Goal: Task Accomplishment & Management: Use online tool/utility

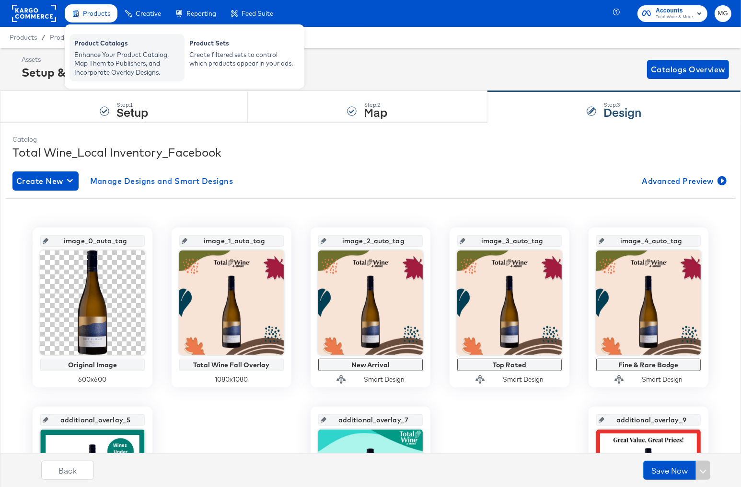
click at [102, 59] on div "Enhance Your Product Catalog, Map Them to Publishers, and Incorporate Overlay D…" at bounding box center [126, 63] width 105 height 27
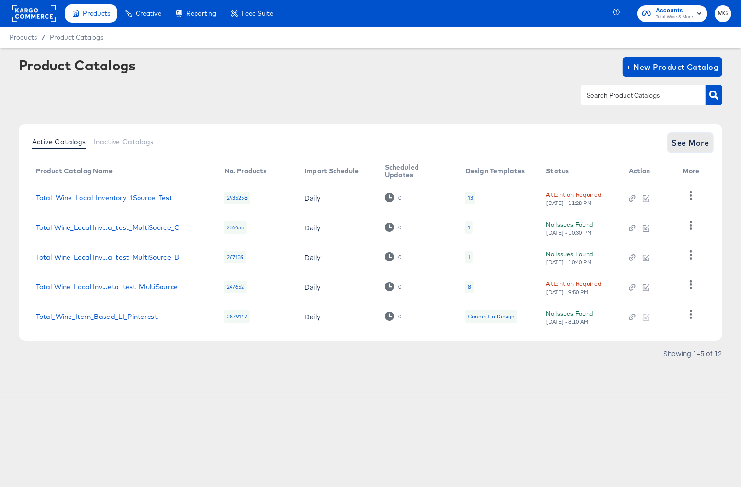
click at [683, 138] on span "See More" at bounding box center [690, 142] width 37 height 13
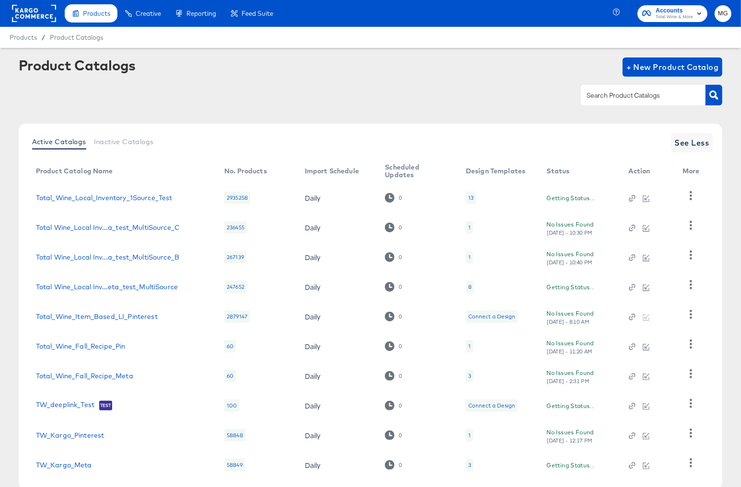
scroll to position [56, 0]
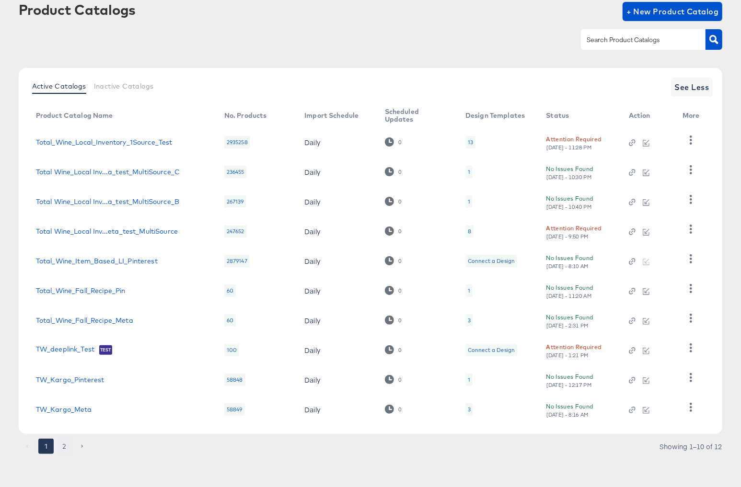
click at [63, 445] on button "2" at bounding box center [64, 446] width 15 height 15
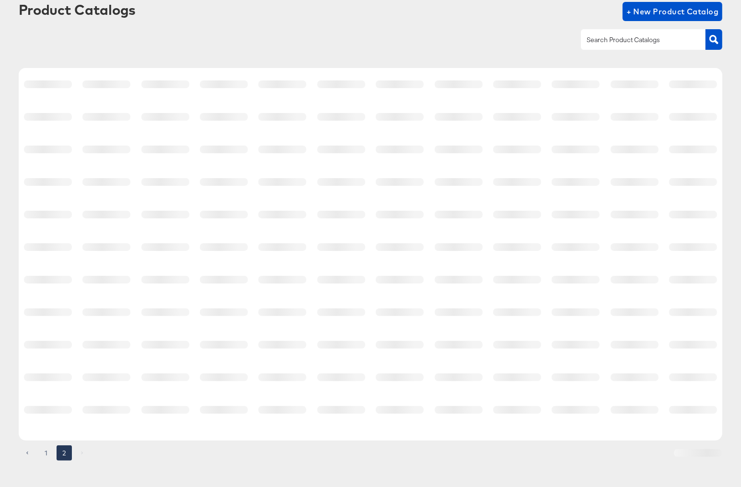
scroll to position [0, 0]
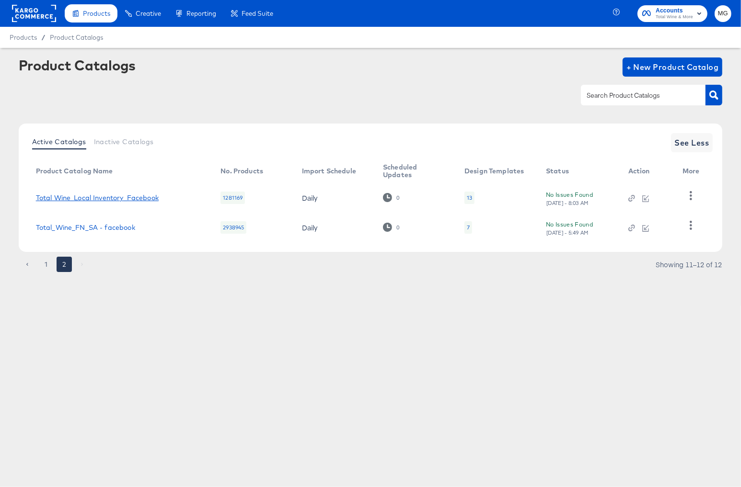
click at [128, 200] on link "Total Wine_Local Inventory_Facebook" at bounding box center [97, 198] width 123 height 8
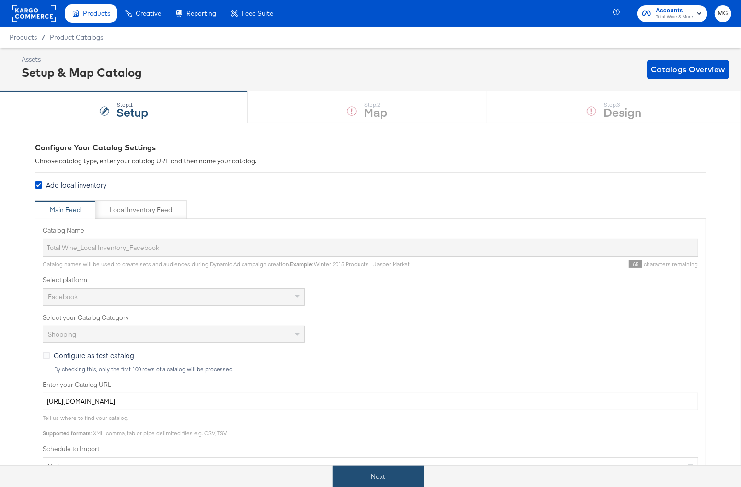
click at [369, 474] on button "Next" at bounding box center [377, 477] width 91 height 22
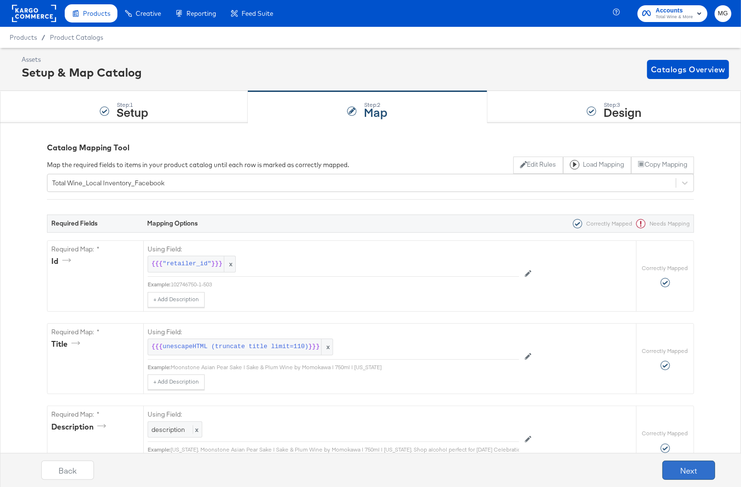
click at [677, 464] on button "Next" at bounding box center [688, 470] width 53 height 19
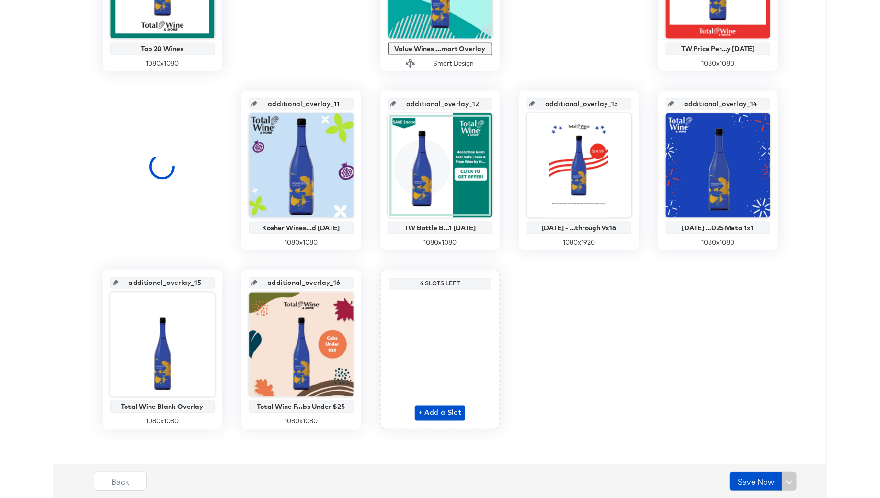
scroll to position [316, 0]
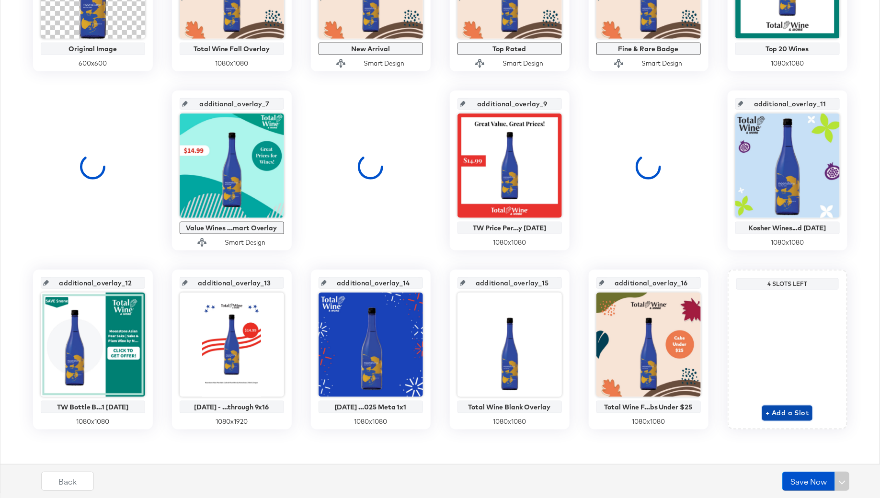
click at [740, 410] on span "+ Add a Slot" at bounding box center [787, 413] width 43 height 12
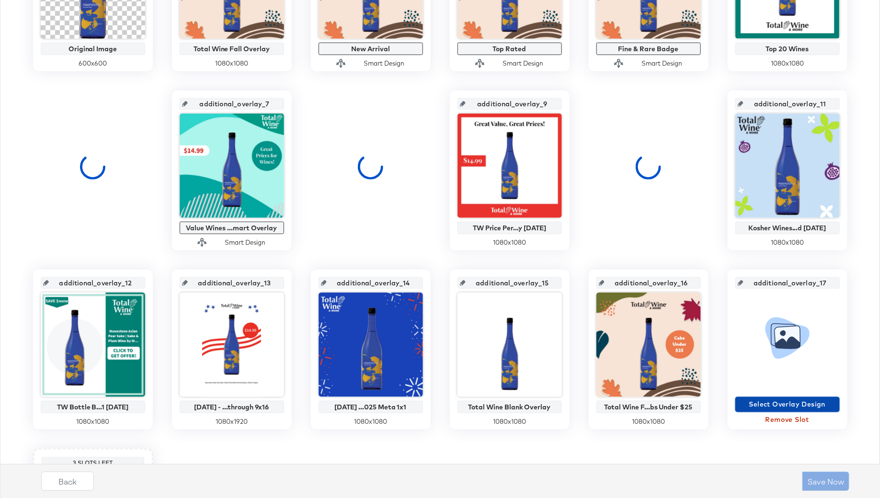
click at [740, 403] on span "Select Overlay Design" at bounding box center [787, 405] width 97 height 12
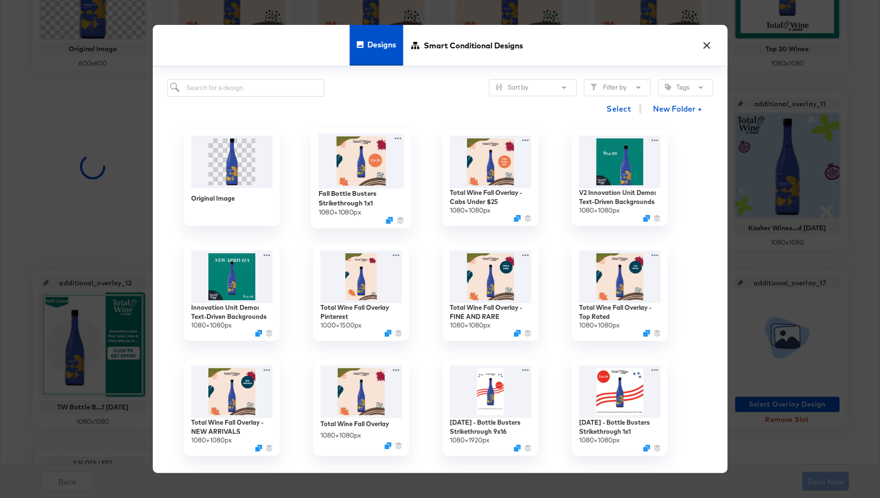
click at [354, 169] on img at bounding box center [361, 161] width 86 height 55
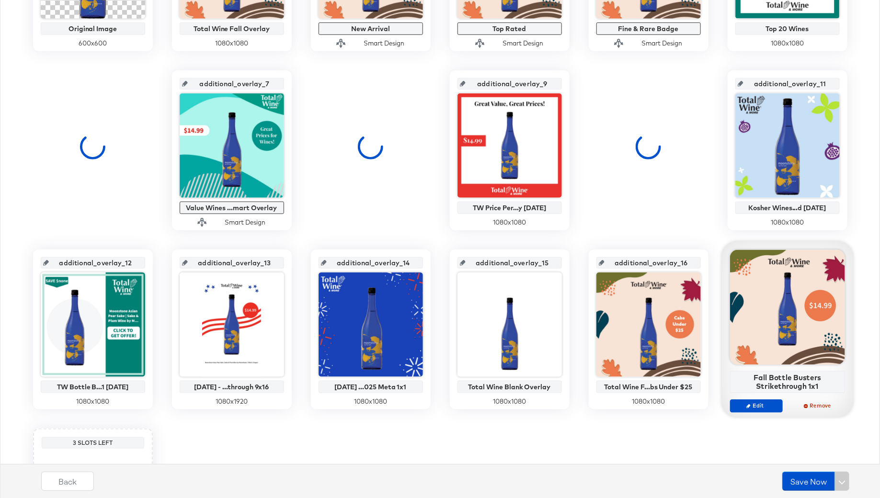
scroll to position [371, 0]
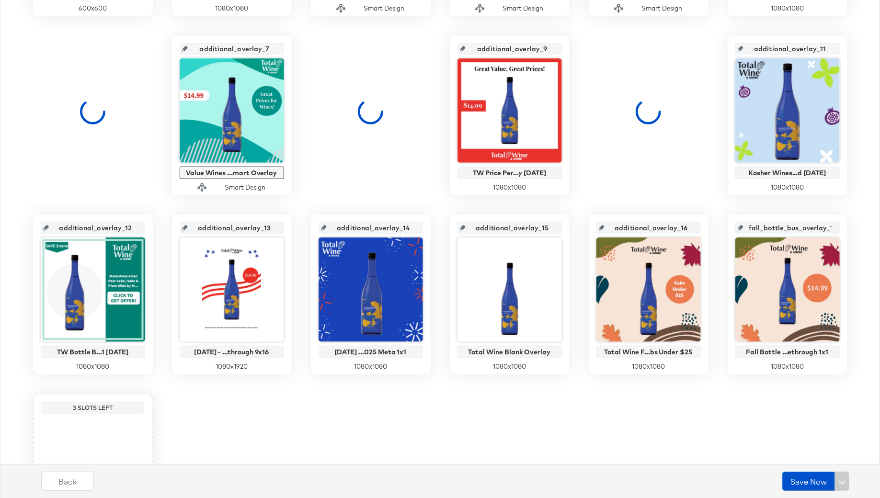
click at [740, 228] on input "fall_bottle_bus_overlay_17" at bounding box center [790, 224] width 94 height 26
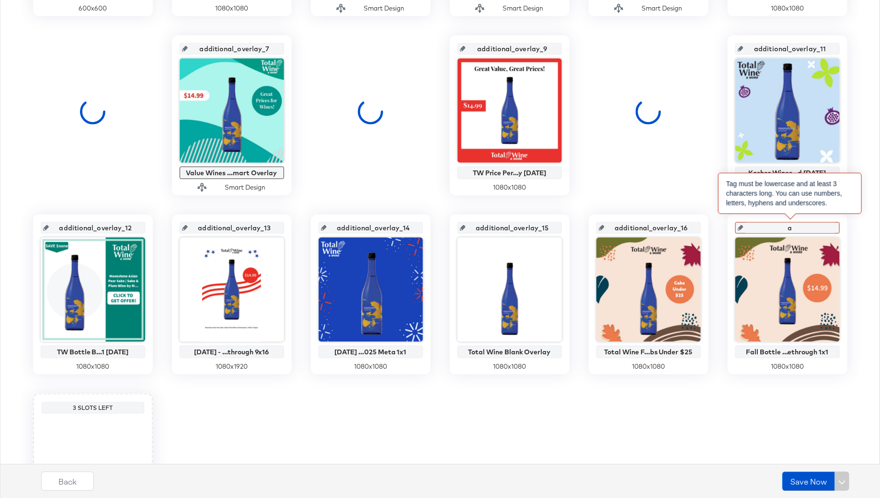
type input "ad"
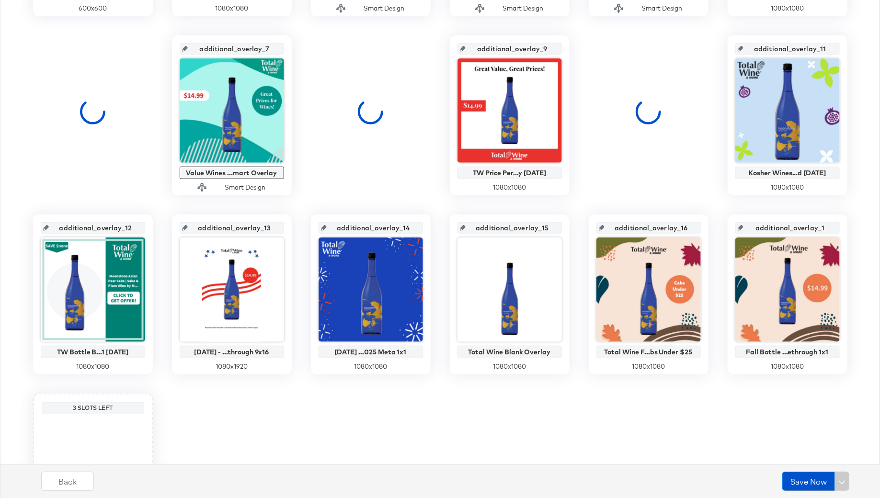
type input "additional_overlay_17"
click at [740, 480] on button "Save Now" at bounding box center [808, 481] width 53 height 19
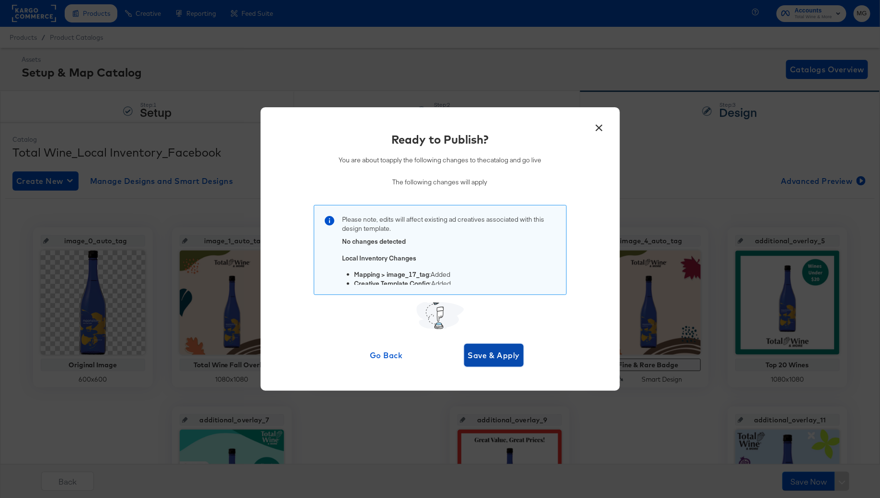
click at [502, 359] on span "Save & Apply" at bounding box center [494, 355] width 52 height 13
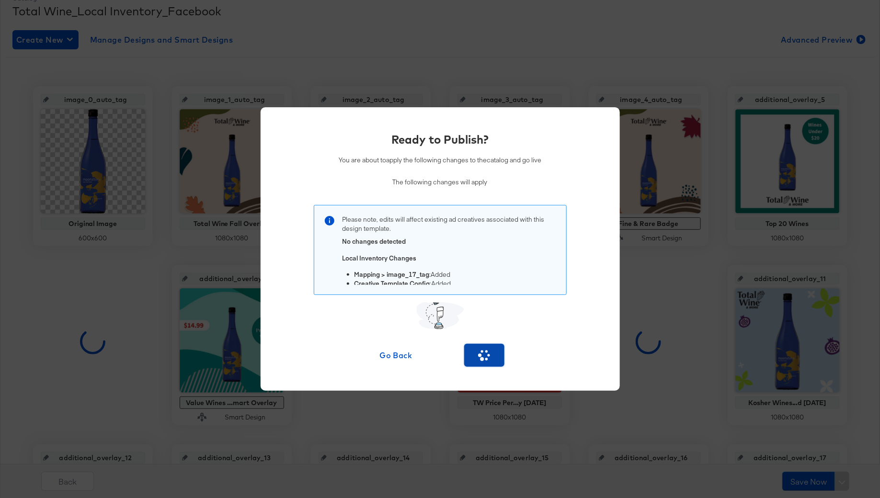
scroll to position [346, 0]
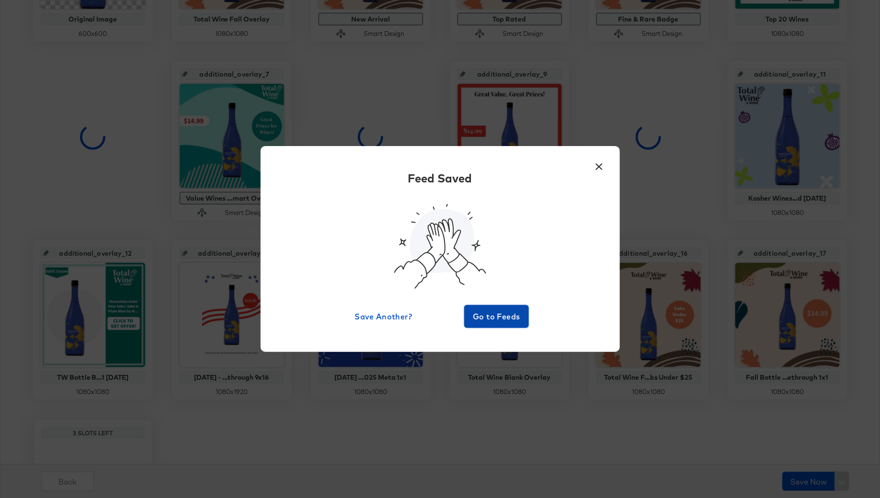
click at [489, 323] on span "Go to Feeds" at bounding box center [496, 316] width 57 height 13
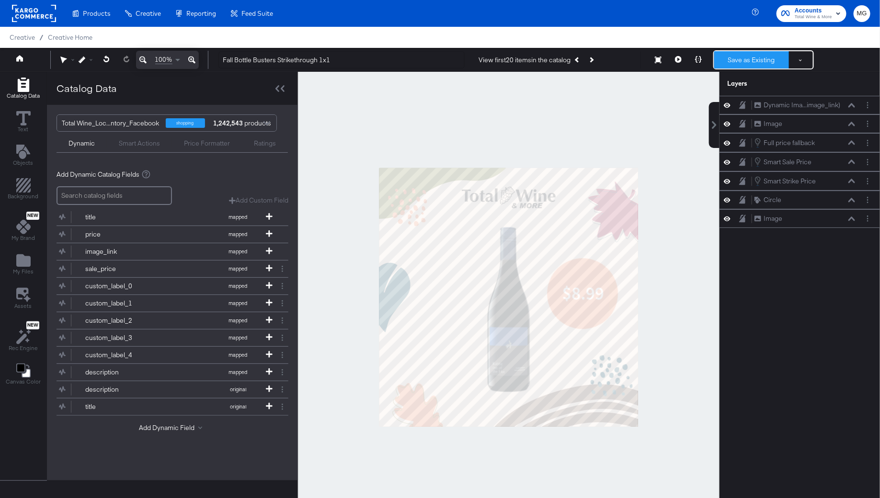
click at [756, 59] on button "Save as Existing" at bounding box center [751, 59] width 75 height 17
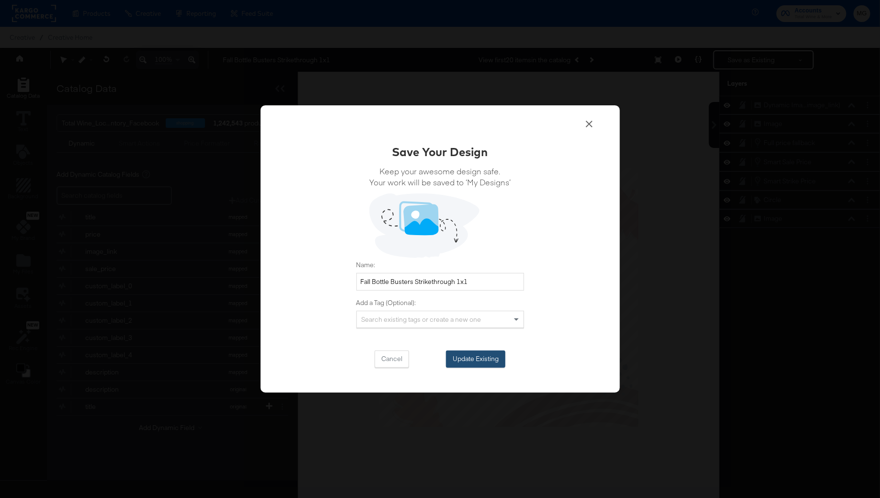
click at [473, 361] on button "Update Existing" at bounding box center [475, 359] width 59 height 17
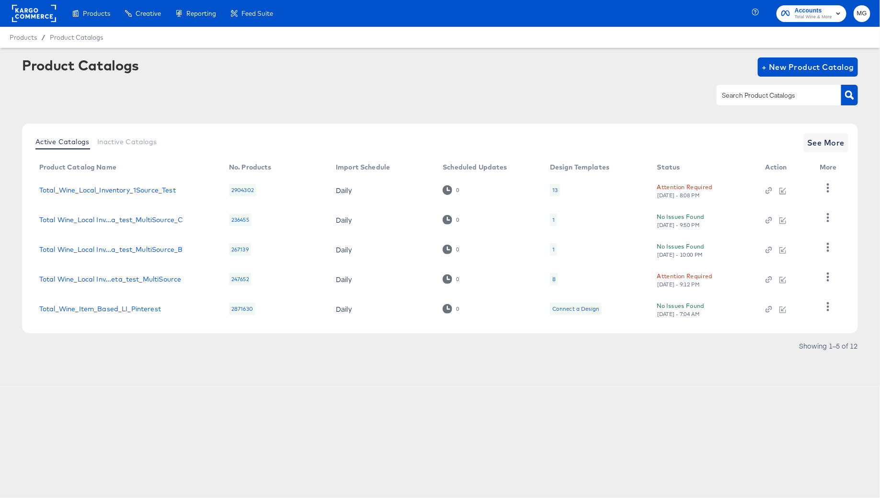
click at [846, 154] on div "Active Catalogs Inactive Catalogs See More Product Catalog Name No. Products Im…" at bounding box center [440, 229] width 836 height 210
click at [838, 149] on button "See More" at bounding box center [825, 142] width 45 height 19
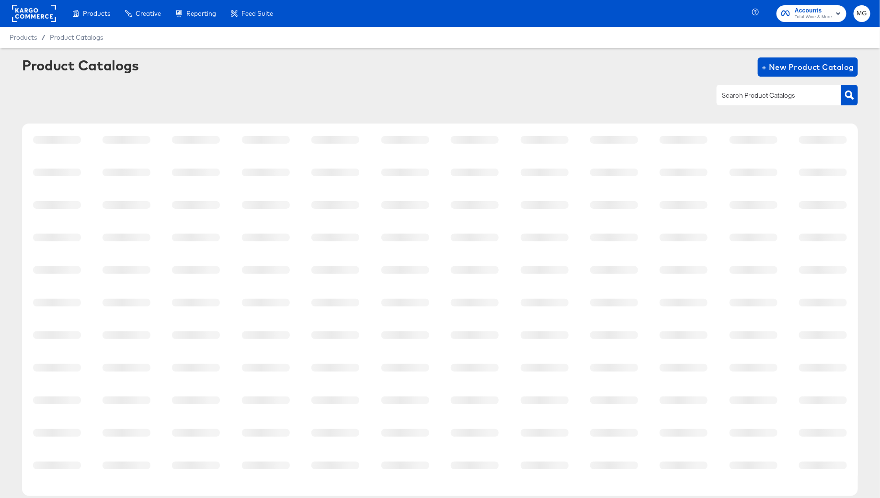
scroll to position [37, 0]
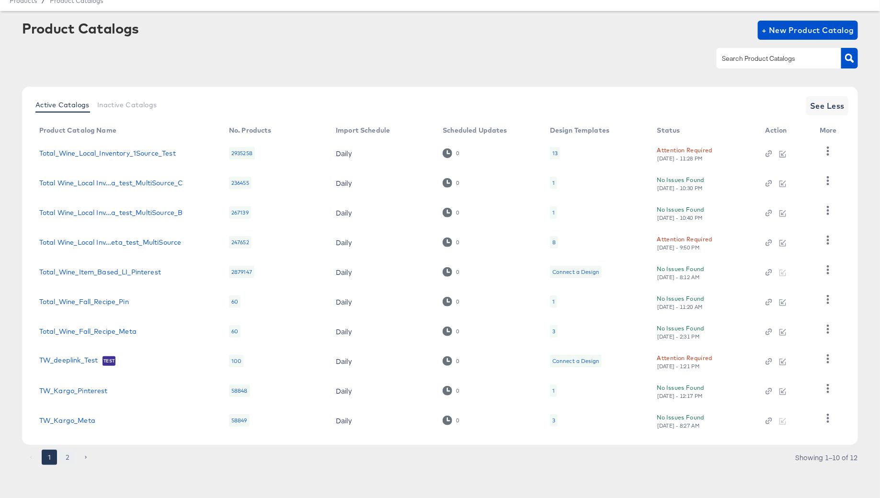
click at [64, 456] on button "2" at bounding box center [67, 457] width 15 height 15
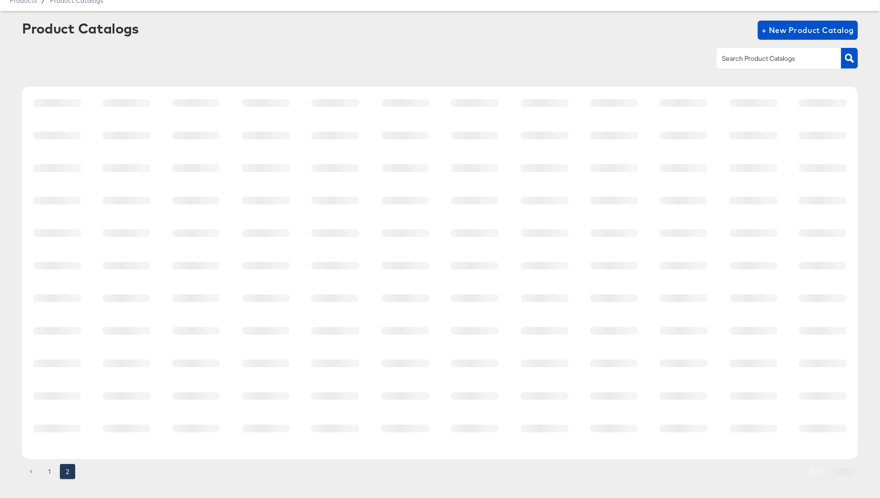
scroll to position [0, 0]
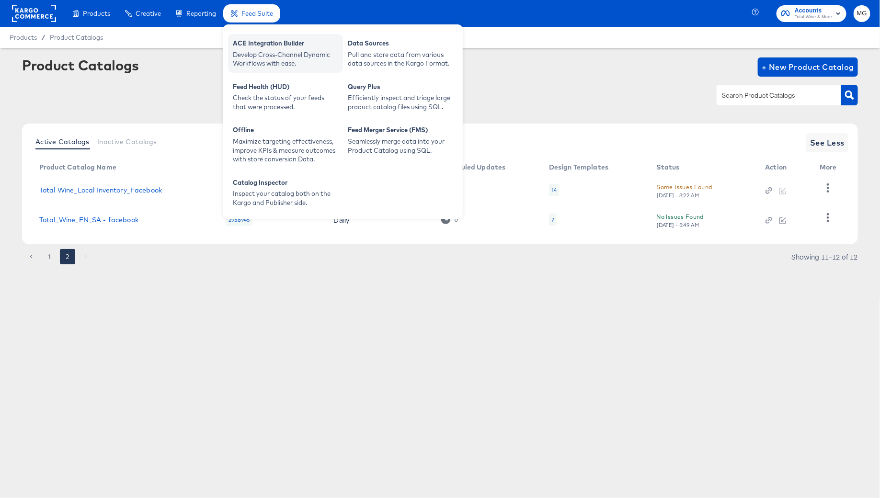
click at [249, 41] on div "ACE Integration Builder" at bounding box center [285, 44] width 105 height 11
